Goal: Task Accomplishment & Management: Manage account settings

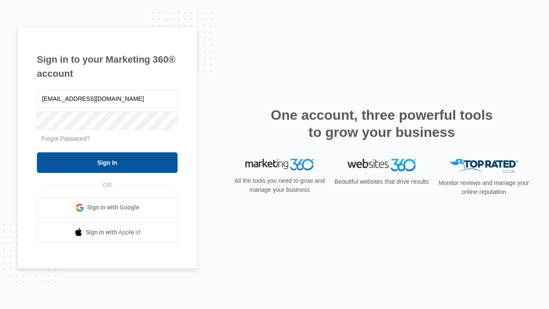
click at [107, 162] on input "Sign In" at bounding box center [107, 162] width 141 height 21
